Goal: Transaction & Acquisition: Purchase product/service

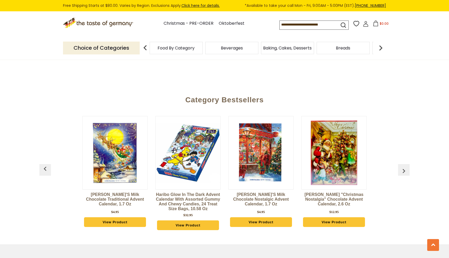
scroll to position [1050, 0]
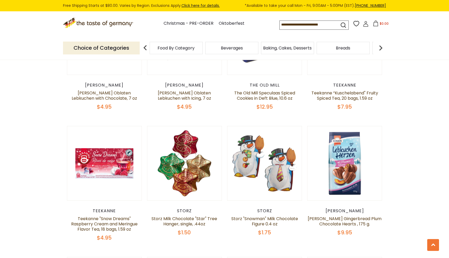
scroll to position [632, 0]
